Goal: Task Accomplishment & Management: Use online tool/utility

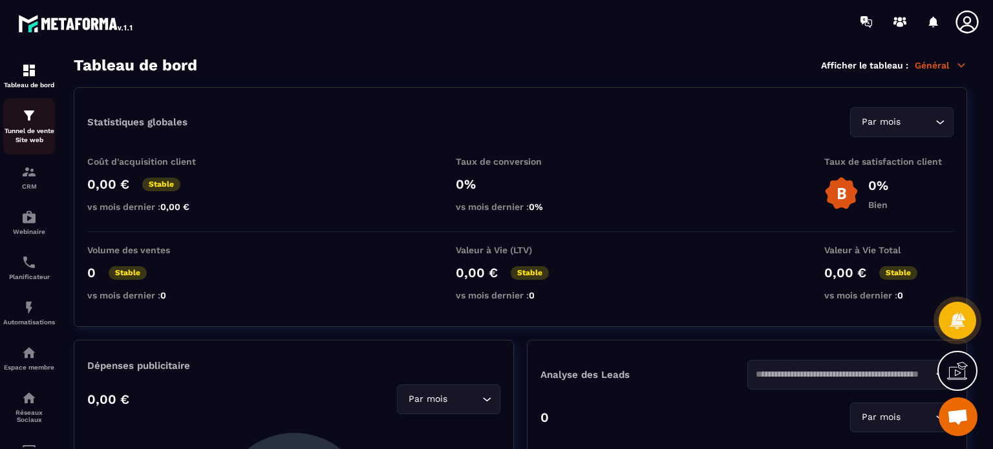
click at [26, 123] on img at bounding box center [29, 116] width 16 height 16
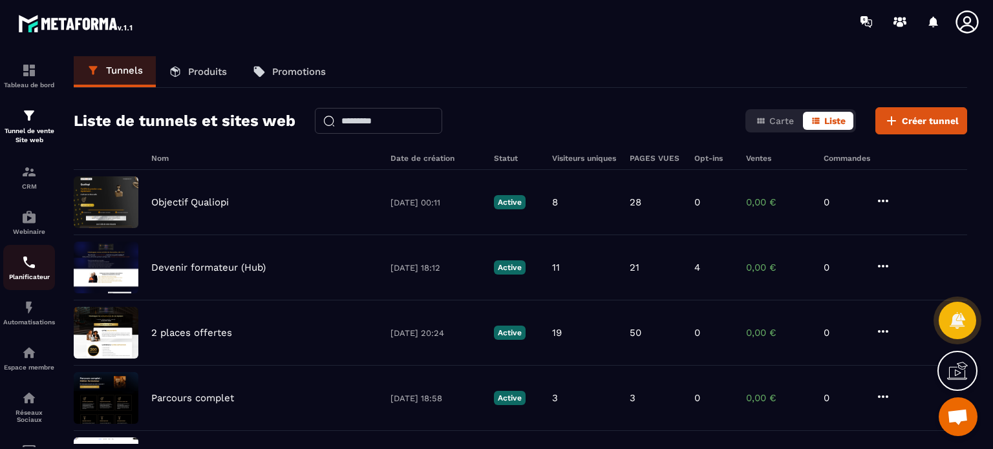
click at [18, 276] on p "Planificateur" at bounding box center [29, 276] width 52 height 7
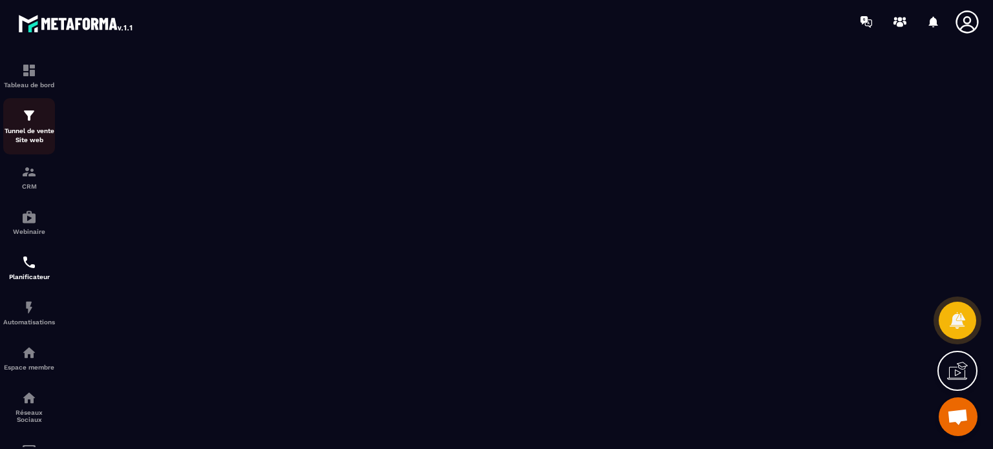
click at [36, 127] on p "Tunnel de vente Site web" at bounding box center [29, 136] width 52 height 18
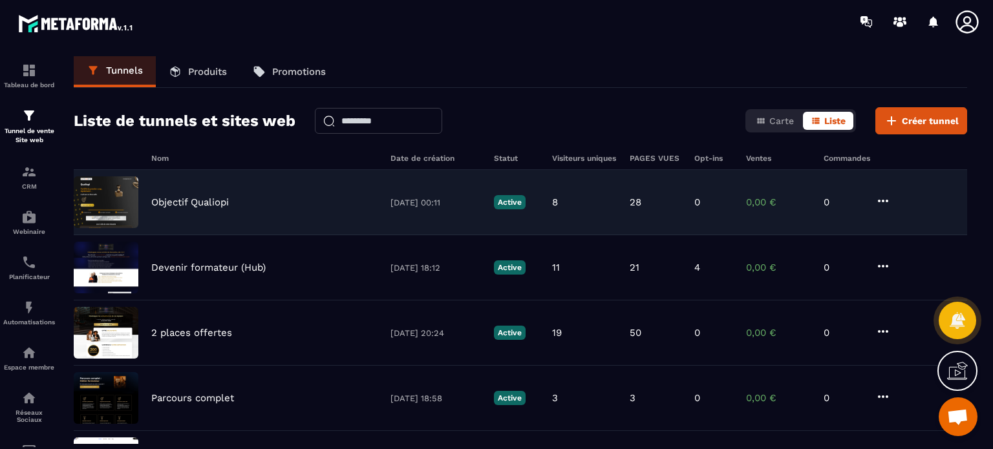
click at [217, 201] on p "Objectif Qualiopi" at bounding box center [190, 203] width 78 height 12
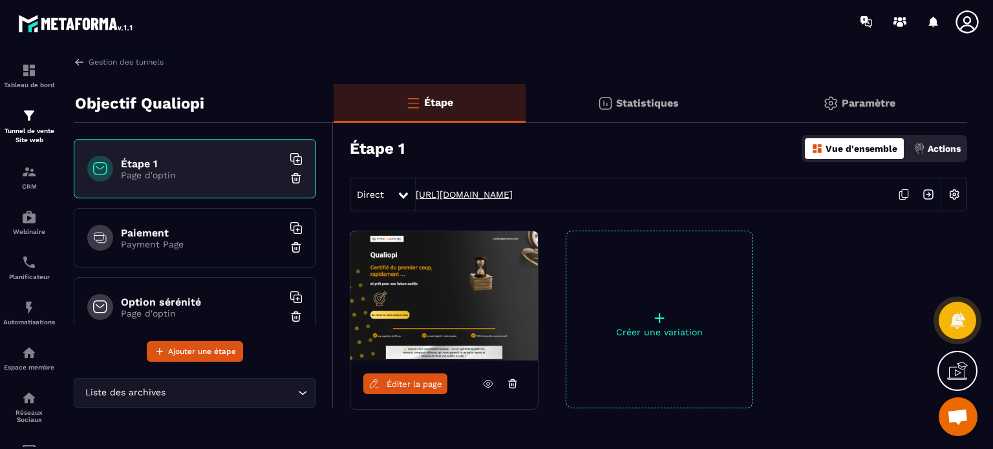
click at [513, 195] on link "[URL][DOMAIN_NAME]" at bounding box center [464, 194] width 97 height 10
click at [385, 381] on link "Éditer la page" at bounding box center [405, 384] width 84 height 21
